Goal: Task Accomplishment & Management: Manage account settings

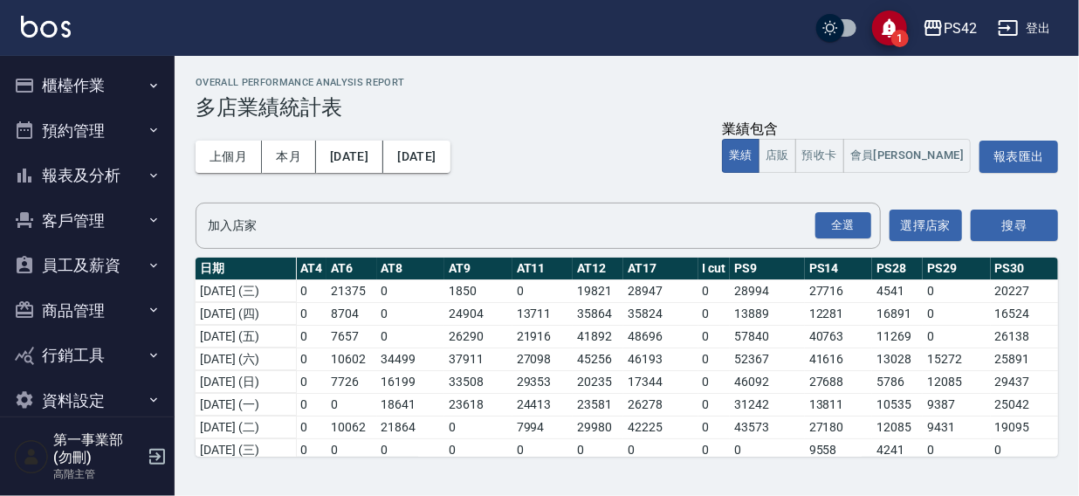
click at [1038, 25] on button "登出" at bounding box center [1024, 28] width 67 height 32
